Goal: Task Accomplishment & Management: Use online tool/utility

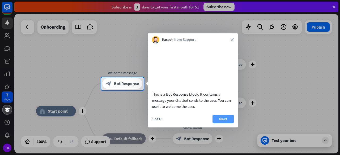
click at [225, 123] on button "Next" at bounding box center [223, 119] width 21 height 9
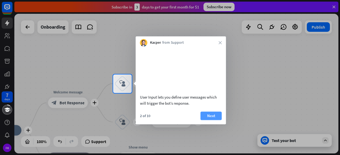
click at [211, 120] on button "Next" at bounding box center [211, 116] width 21 height 9
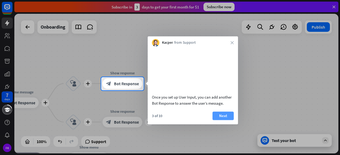
click at [223, 120] on button "Next" at bounding box center [223, 116] width 21 height 9
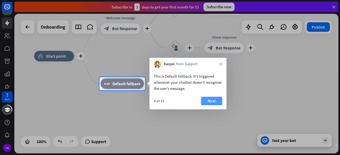
click at [209, 100] on button "Next" at bounding box center [211, 101] width 21 height 9
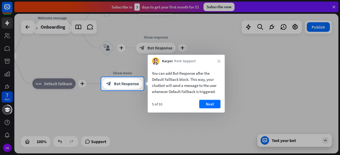
click at [209, 105] on button "Next" at bounding box center [209, 104] width 21 height 9
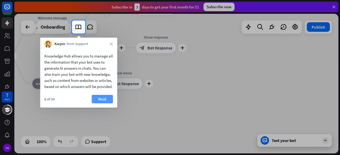
click at [108, 104] on button "Next" at bounding box center [102, 99] width 21 height 9
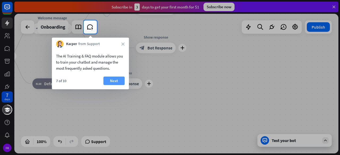
click at [113, 81] on button "Next" at bounding box center [113, 81] width 21 height 9
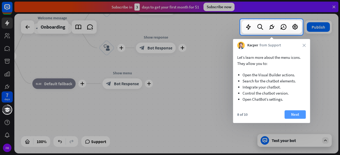
click at [300, 113] on button "Next" at bounding box center [295, 115] width 21 height 9
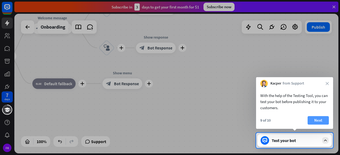
click at [320, 117] on button "Next" at bounding box center [318, 120] width 21 height 9
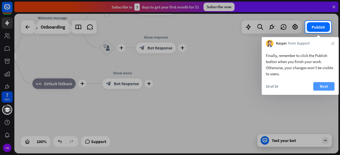
click at [324, 85] on button "Next" at bounding box center [323, 86] width 21 height 9
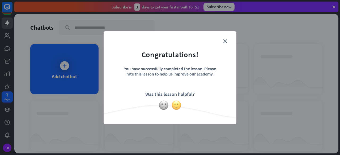
click at [177, 104] on img at bounding box center [176, 105] width 10 height 10
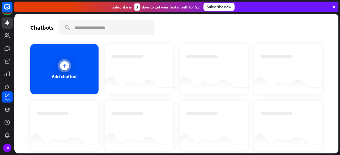
click at [64, 66] on icon at bounding box center [64, 65] width 5 height 5
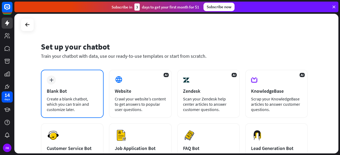
click at [84, 92] on div "Blank Bot" at bounding box center [72, 91] width 51 height 6
